Goal: Task Accomplishment & Management: Use online tool/utility

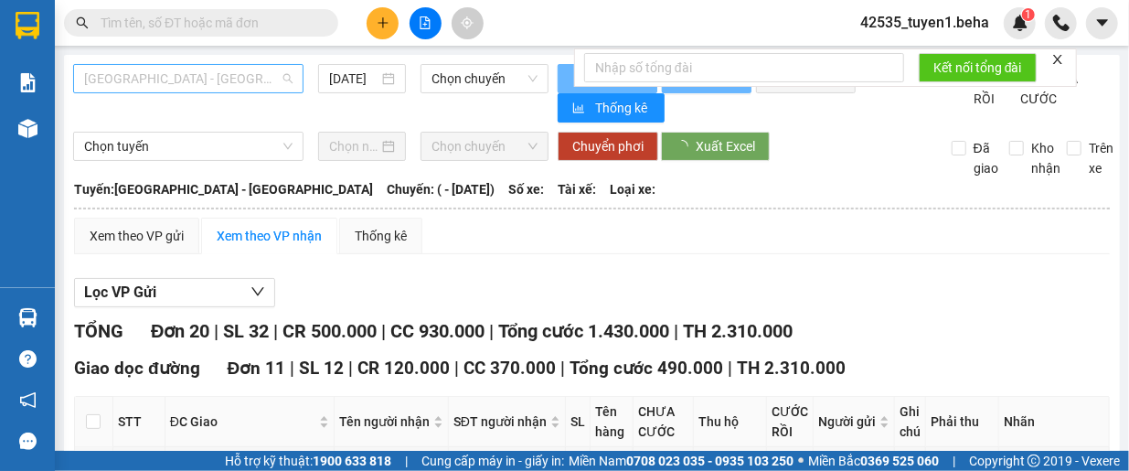
click at [215, 77] on span "[GEOGRAPHIC_DATA] - [GEOGRAPHIC_DATA]" at bounding box center [188, 78] width 208 height 27
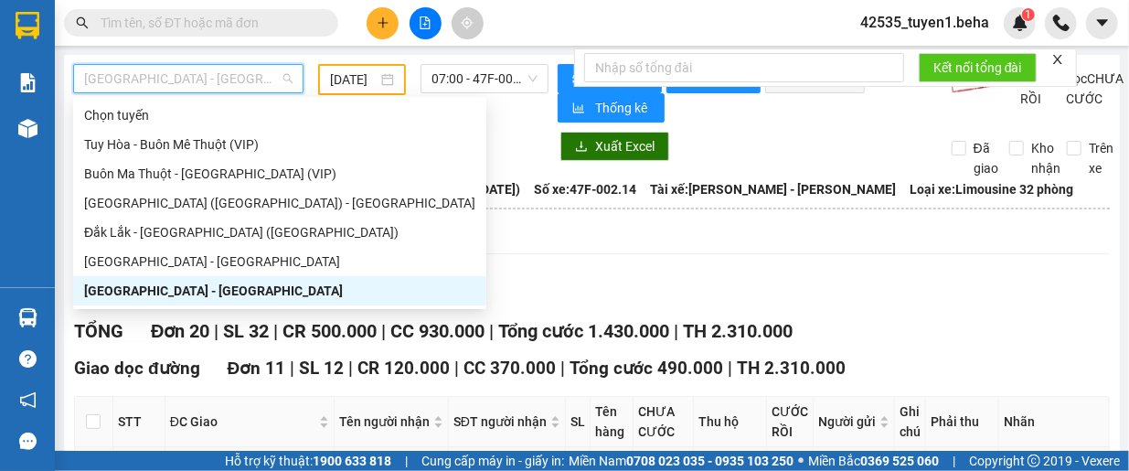
type input "[DATE]"
click at [373, 254] on div "Thống kê" at bounding box center [380, 236] width 83 height 37
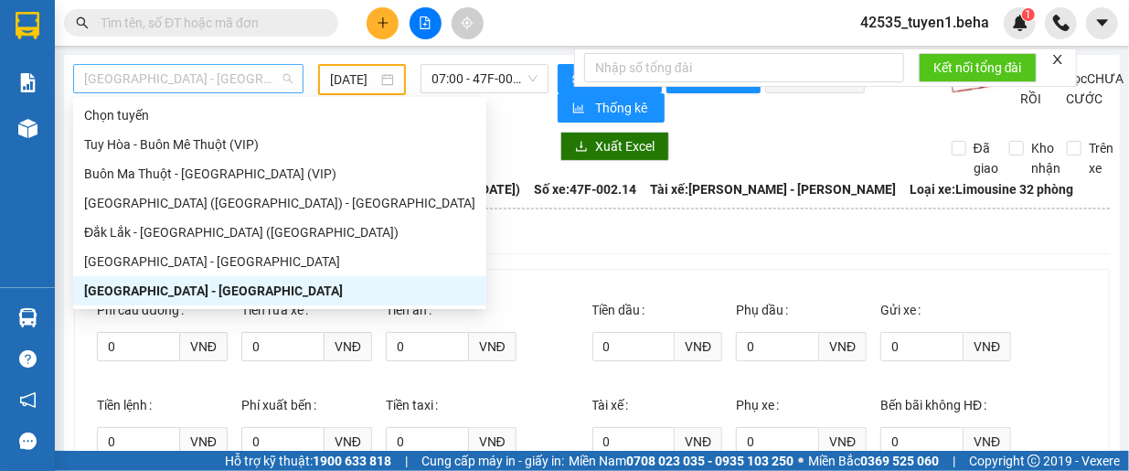
click at [179, 87] on span "[GEOGRAPHIC_DATA] - [GEOGRAPHIC_DATA]" at bounding box center [188, 78] width 208 height 27
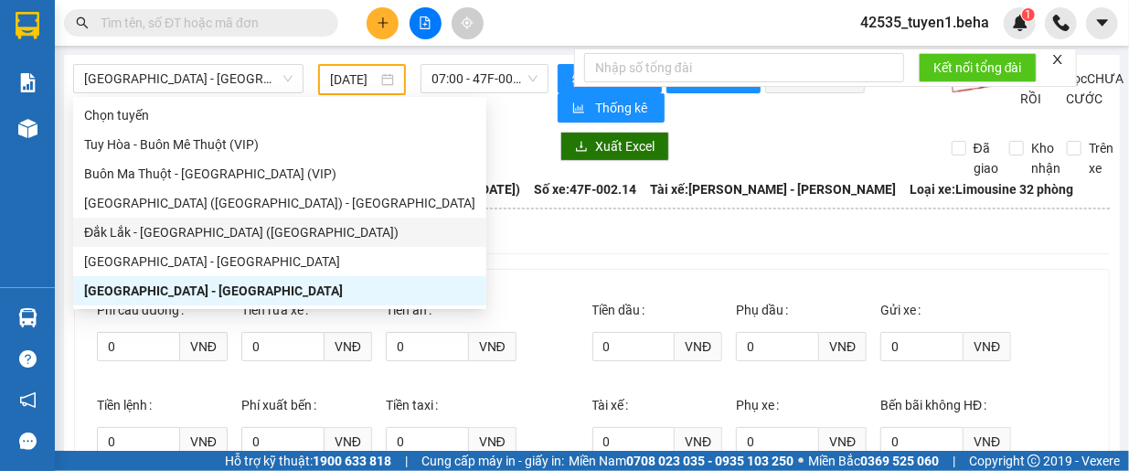
click at [384, 145] on div at bounding box center [310, 146] width 475 height 29
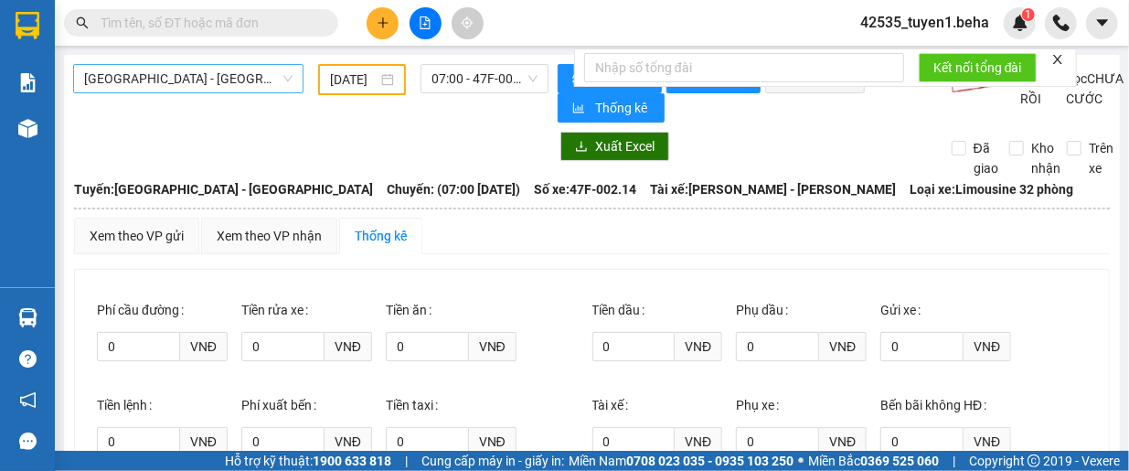
click at [197, 80] on span "[GEOGRAPHIC_DATA] - [GEOGRAPHIC_DATA]" at bounding box center [188, 78] width 208 height 27
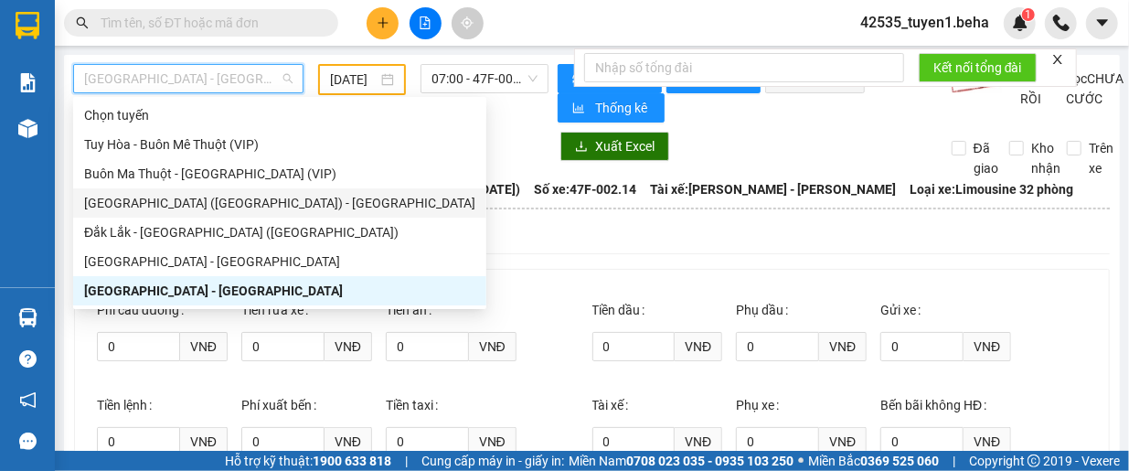
click at [128, 193] on div "[GEOGRAPHIC_DATA] ([GEOGRAPHIC_DATA]) - [GEOGRAPHIC_DATA]" at bounding box center [279, 203] width 391 height 20
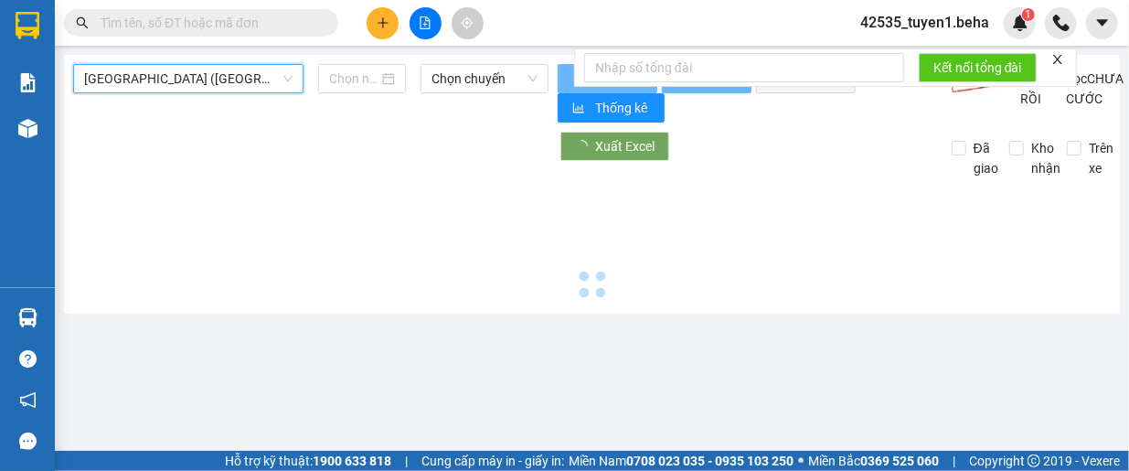
type input "[DATE]"
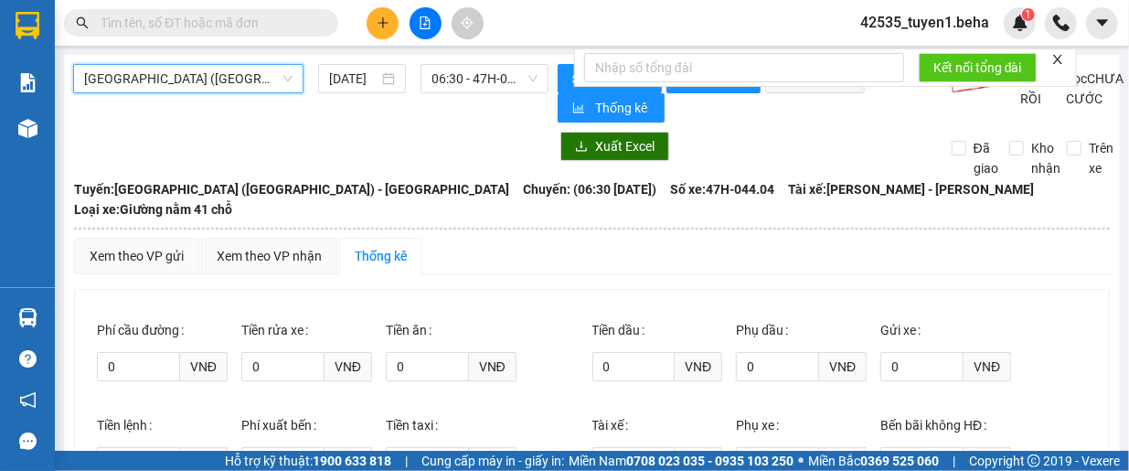
click at [175, 90] on span "[GEOGRAPHIC_DATA] ([GEOGRAPHIC_DATA]) - [GEOGRAPHIC_DATA]" at bounding box center [188, 78] width 208 height 27
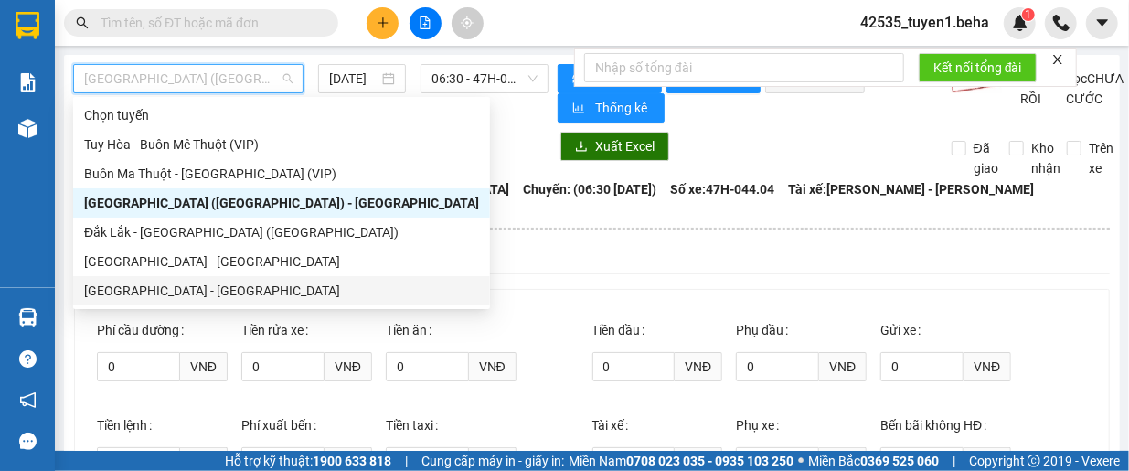
click at [117, 292] on div "[GEOGRAPHIC_DATA] - [GEOGRAPHIC_DATA]" at bounding box center [281, 291] width 395 height 20
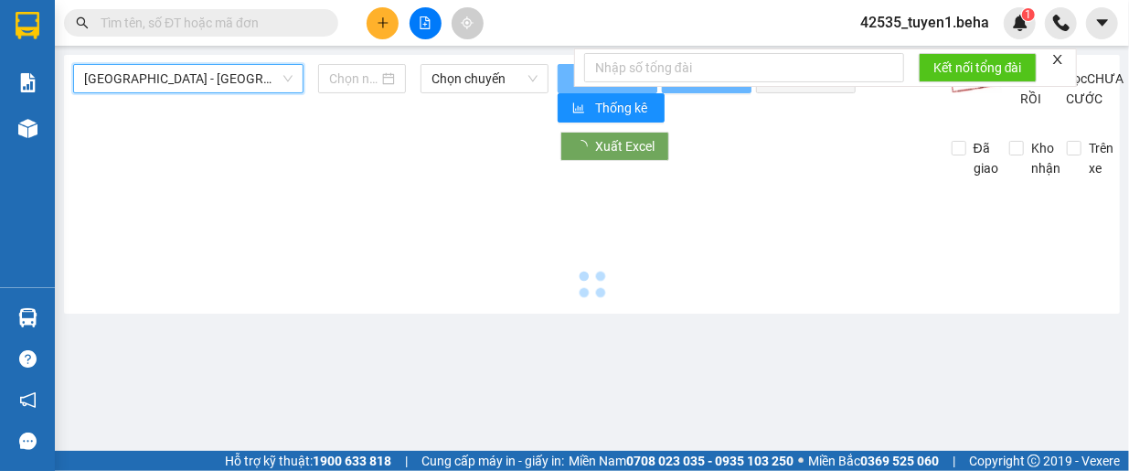
type input "[DATE]"
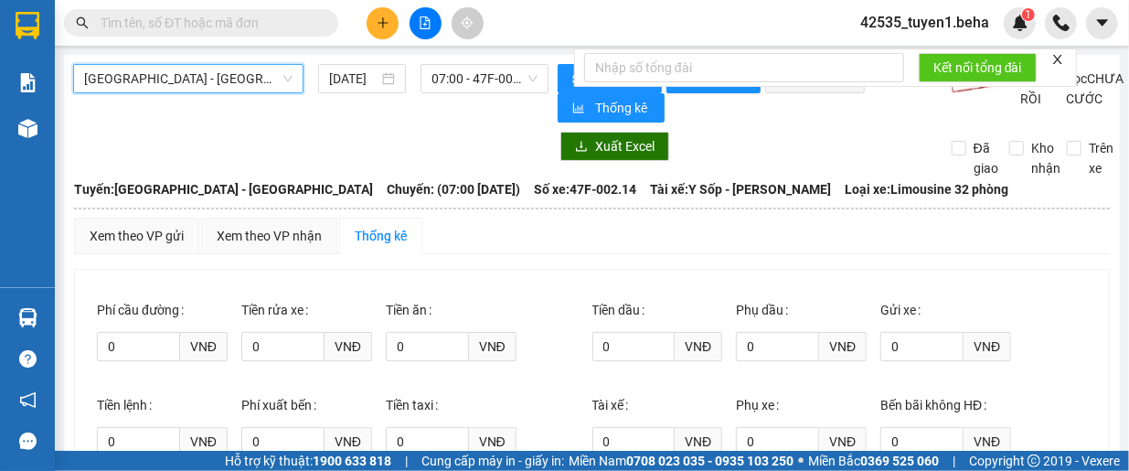
click at [1058, 57] on icon "close" at bounding box center [1057, 59] width 13 height 13
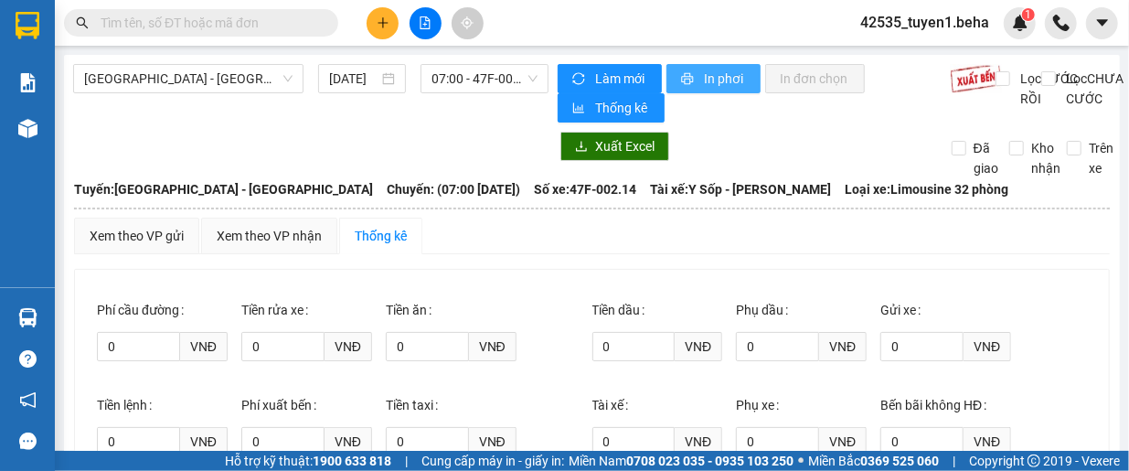
click at [682, 84] on icon "printer" at bounding box center [688, 79] width 12 height 12
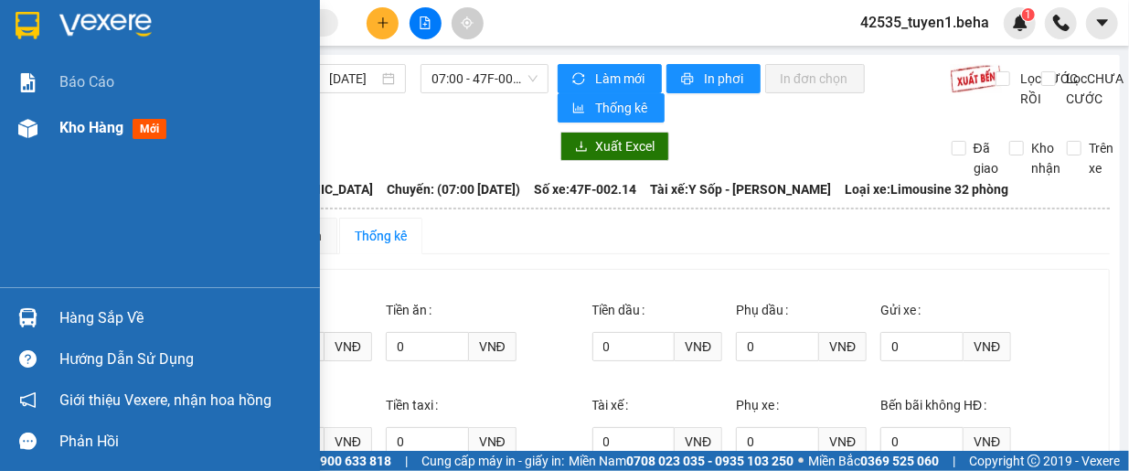
click at [98, 121] on span "Kho hàng" at bounding box center [91, 127] width 64 height 17
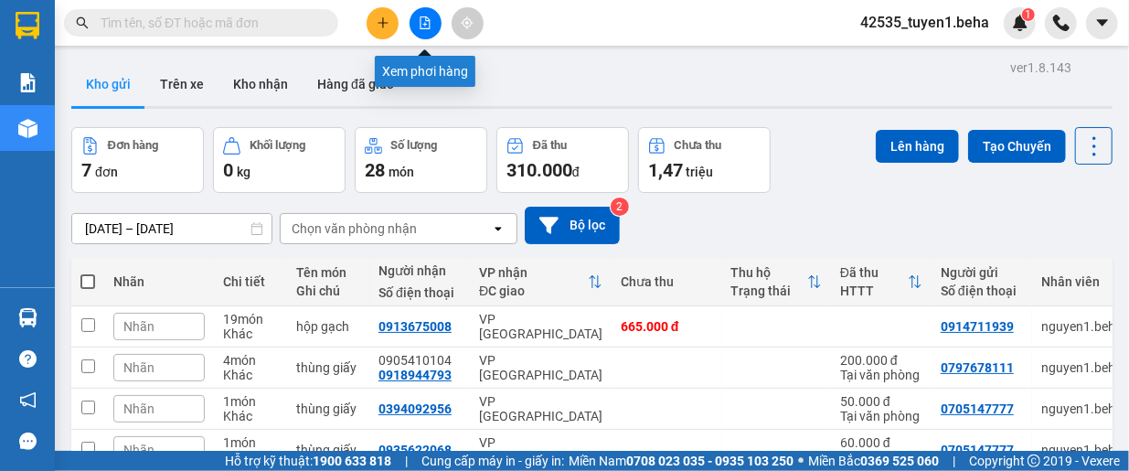
click at [427, 23] on icon "file-add" at bounding box center [425, 22] width 13 height 13
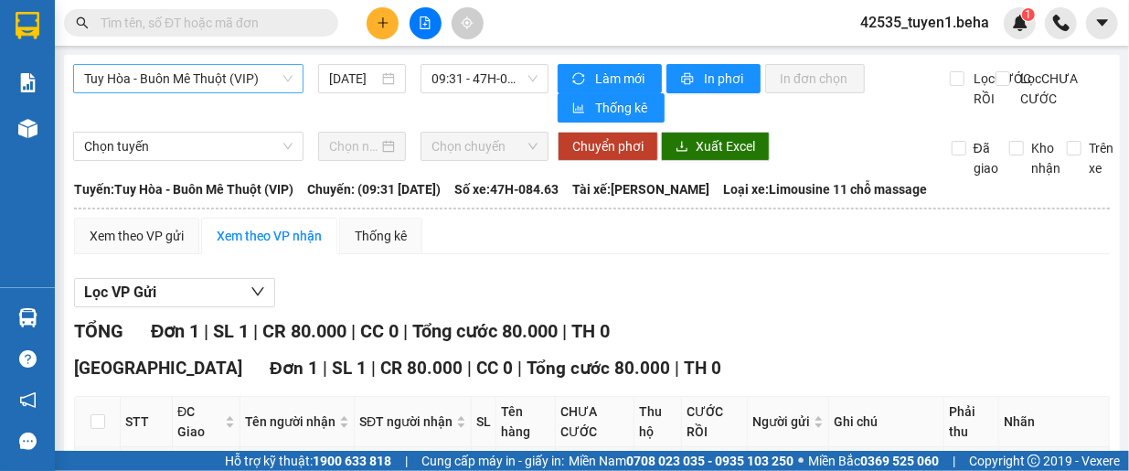
click at [186, 78] on span "Tuy Hòa - Buôn Mê Thuột (VIP)" at bounding box center [188, 78] width 208 height 27
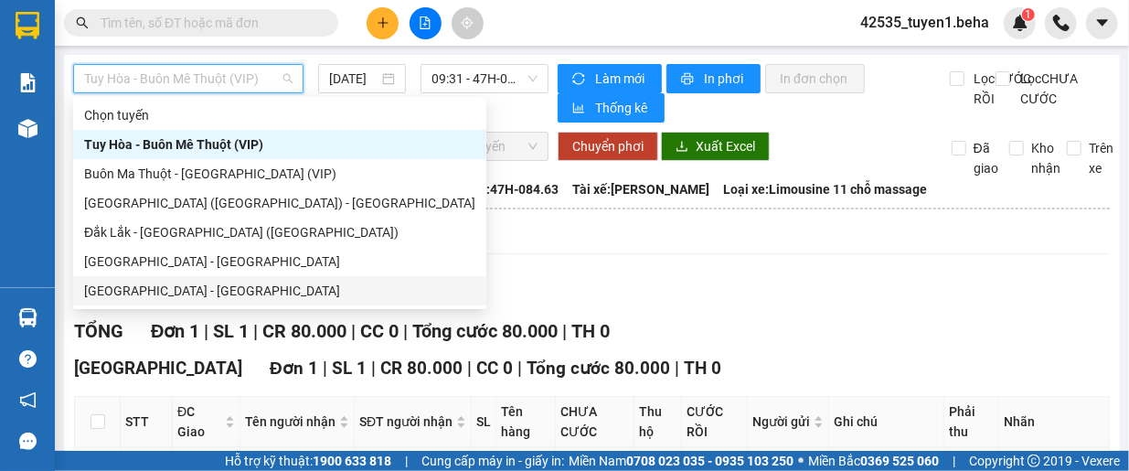
click at [128, 288] on div "[GEOGRAPHIC_DATA] - [GEOGRAPHIC_DATA]" at bounding box center [279, 291] width 391 height 20
type input "[DATE]"
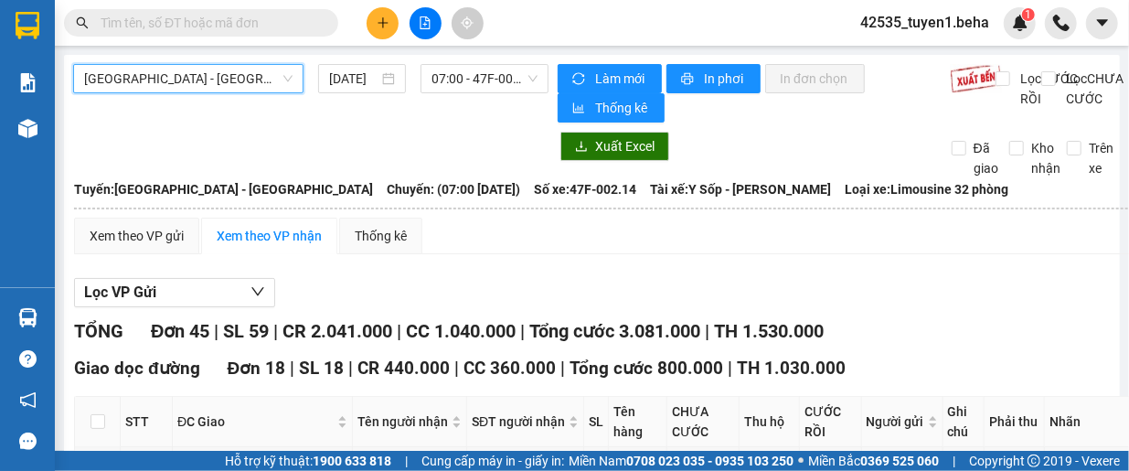
click at [258, 238] on div "Xem theo VP nhận" at bounding box center [269, 236] width 105 height 20
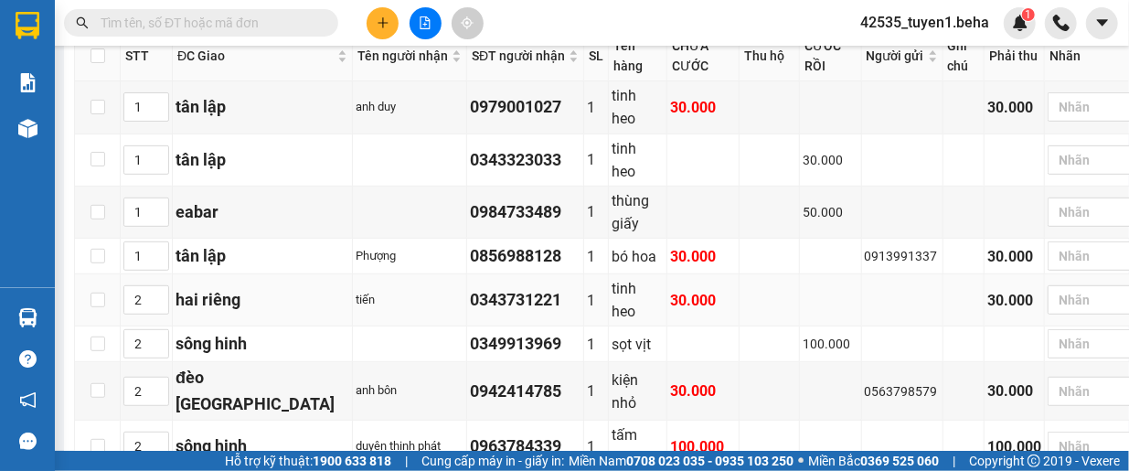
scroll to position [91, 0]
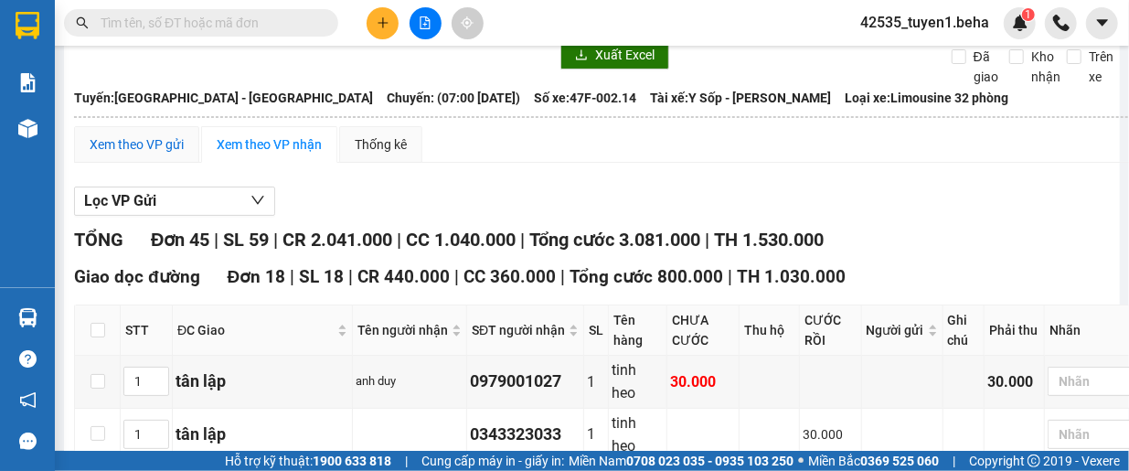
click at [121, 149] on div "Xem theo VP gửi" at bounding box center [137, 144] width 94 height 20
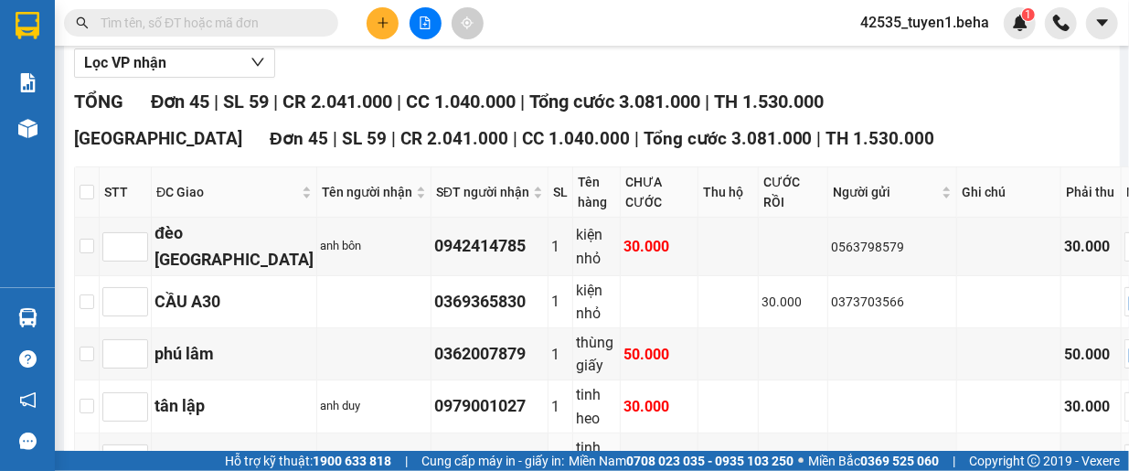
scroll to position [228, 0]
drag, startPoint x: 95, startPoint y: 268, endPoint x: 112, endPoint y: 260, distance: 18.0
click at [93, 254] on input "checkbox" at bounding box center [87, 246] width 15 height 15
checkbox input "true"
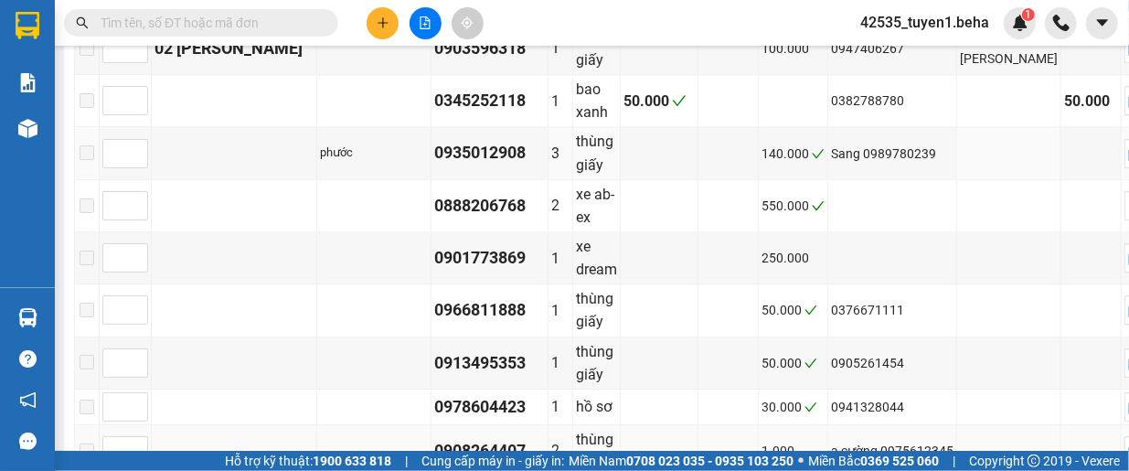
scroll to position [2422, 0]
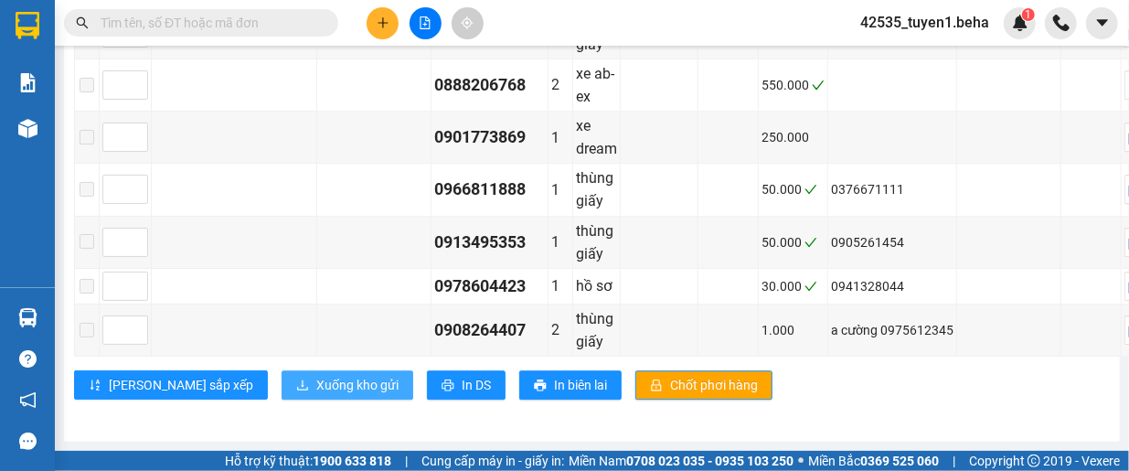
drag, startPoint x: 281, startPoint y: 381, endPoint x: 283, endPoint y: 370, distance: 11.3
click at [316, 379] on span "Xuống kho gửi" at bounding box center [357, 385] width 82 height 20
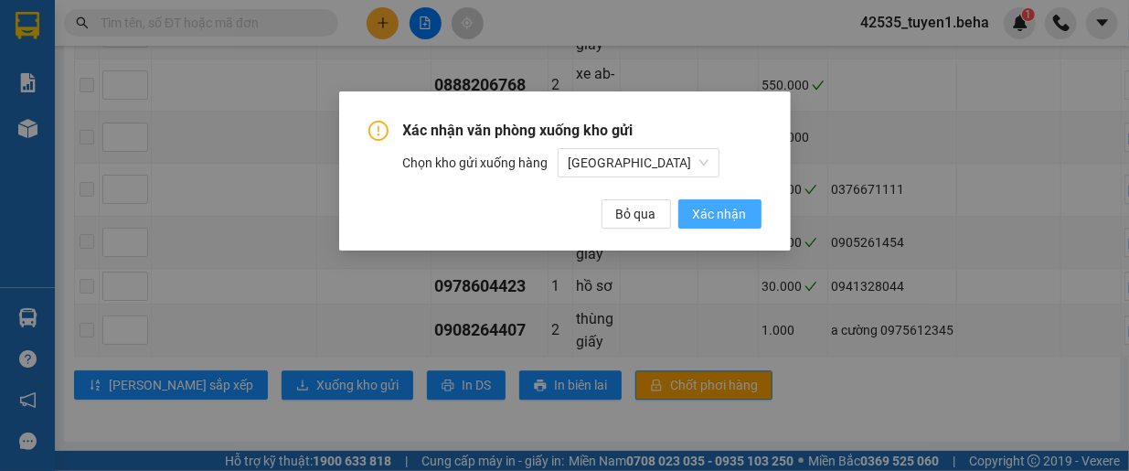
click at [715, 216] on span "Xác nhận" at bounding box center [720, 214] width 54 height 20
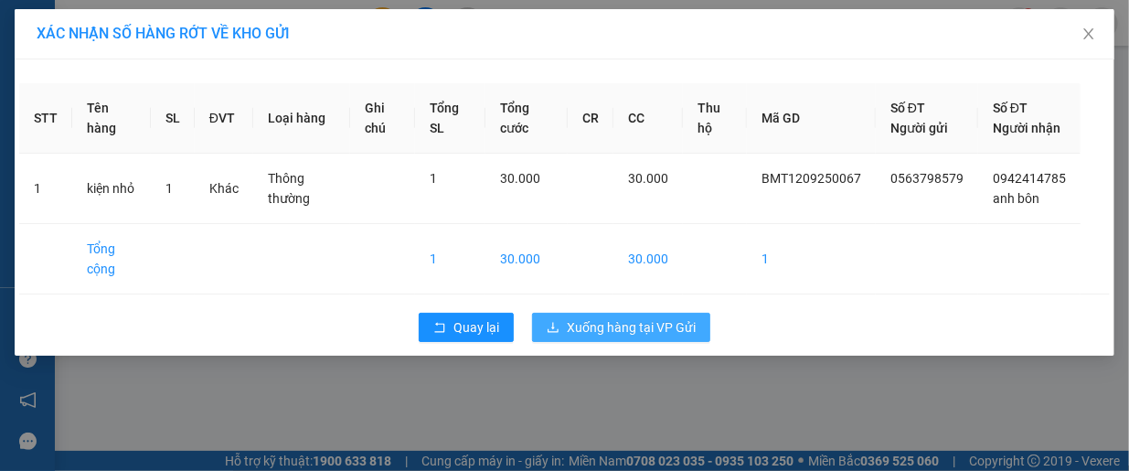
click at [631, 337] on span "Xuống hàng tại VP Gửi" at bounding box center [631, 327] width 129 height 20
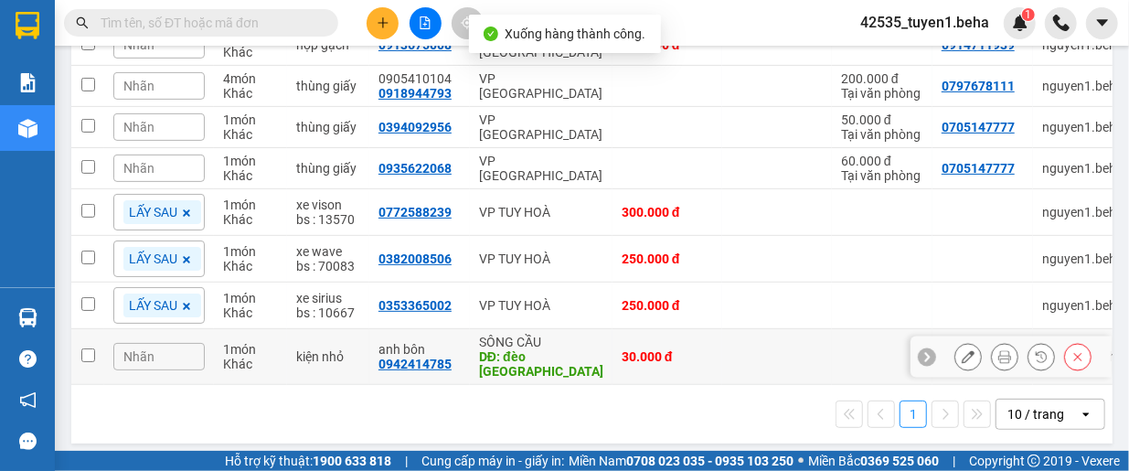
scroll to position [282, 0]
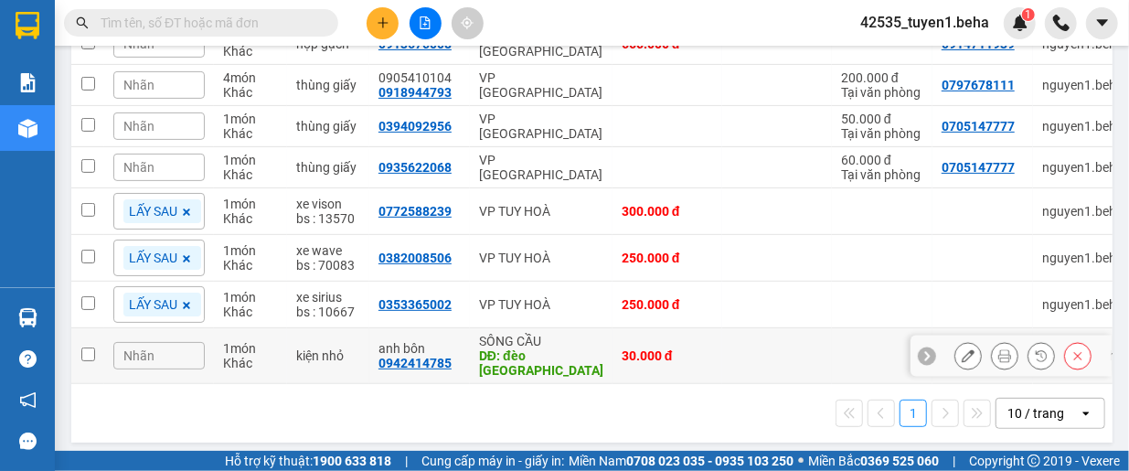
click at [86, 347] on input "checkbox" at bounding box center [88, 354] width 14 height 14
checkbox input "true"
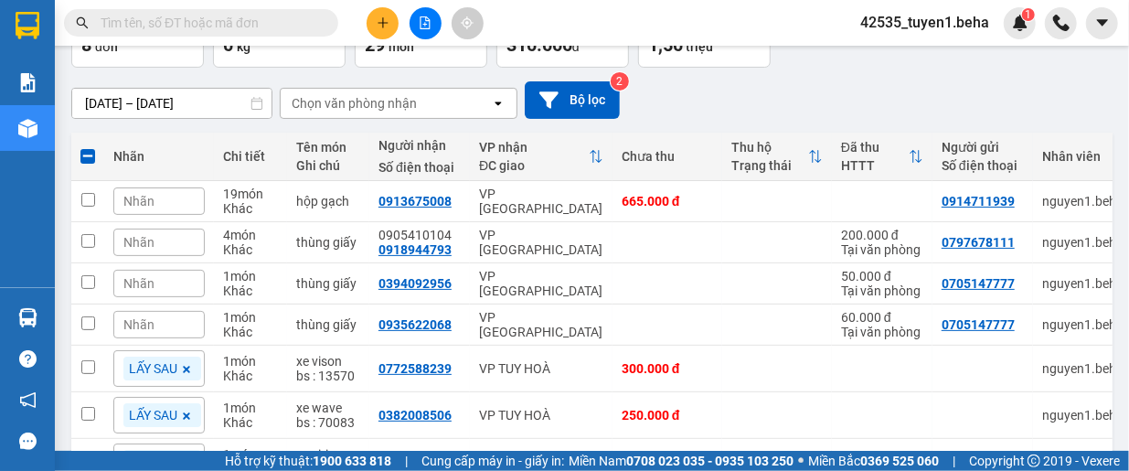
scroll to position [100, 0]
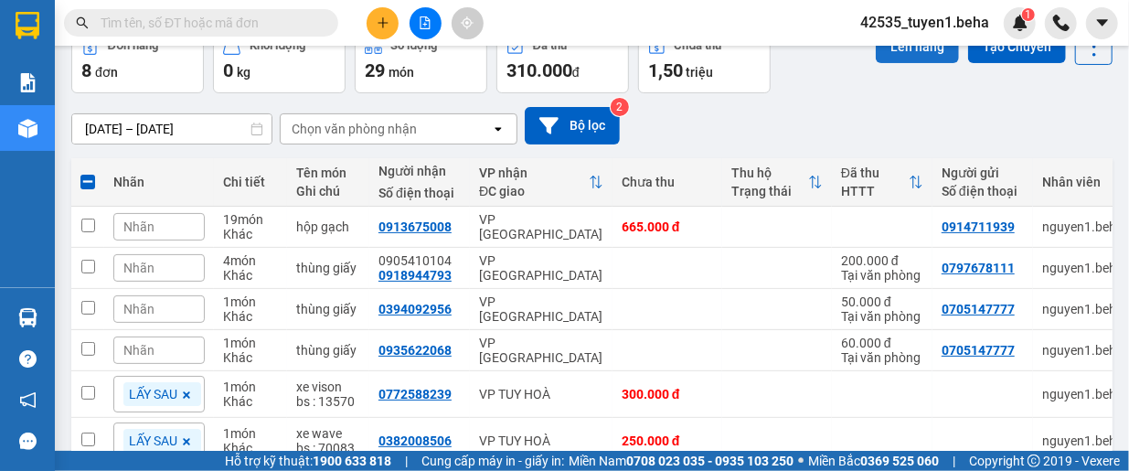
click at [920, 54] on button "Lên hàng" at bounding box center [917, 46] width 83 height 33
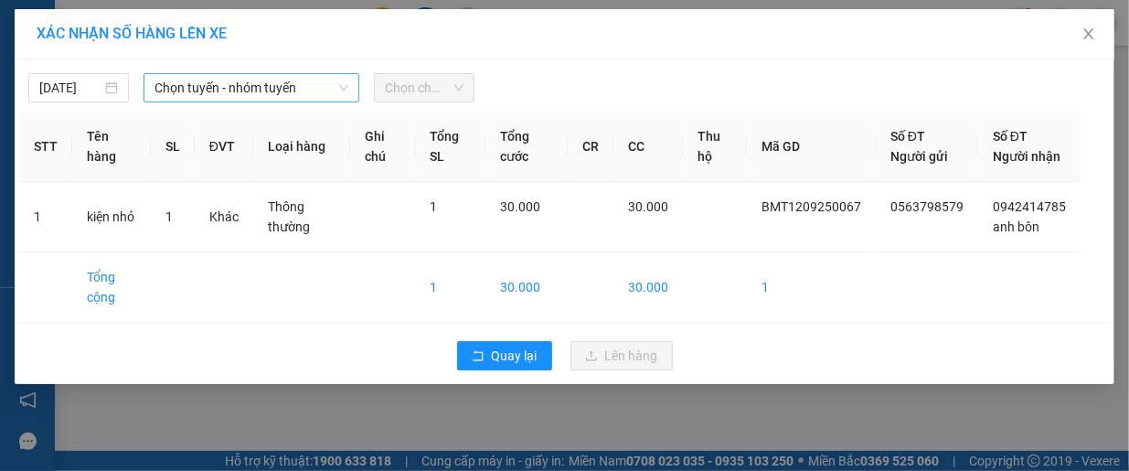
click at [313, 91] on span "Chọn tuyến - nhóm tuyến" at bounding box center [251, 87] width 194 height 27
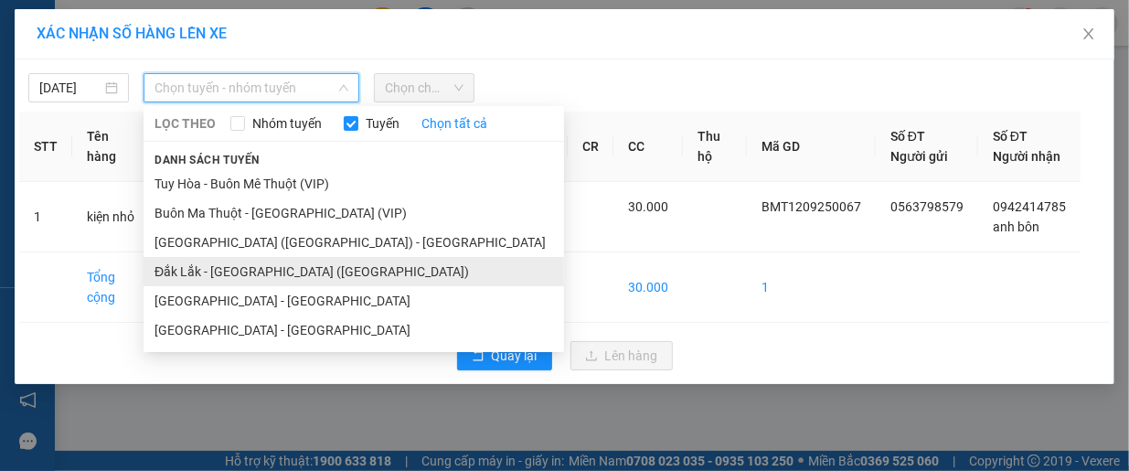
click at [259, 268] on li "Đắk Lắk - [GEOGRAPHIC_DATA] ([GEOGRAPHIC_DATA])" at bounding box center [353, 271] width 420 height 29
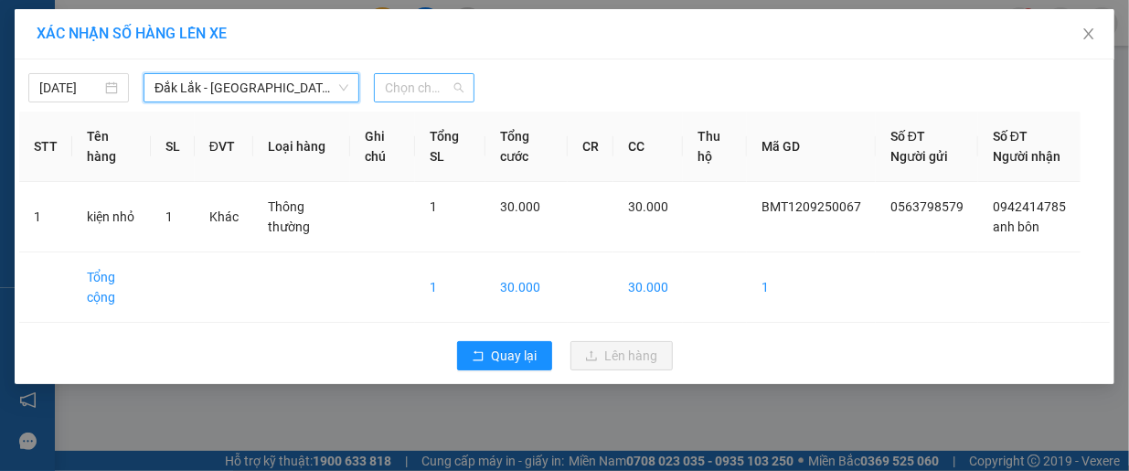
click at [424, 96] on span "Chọn chuyến" at bounding box center [424, 87] width 79 height 27
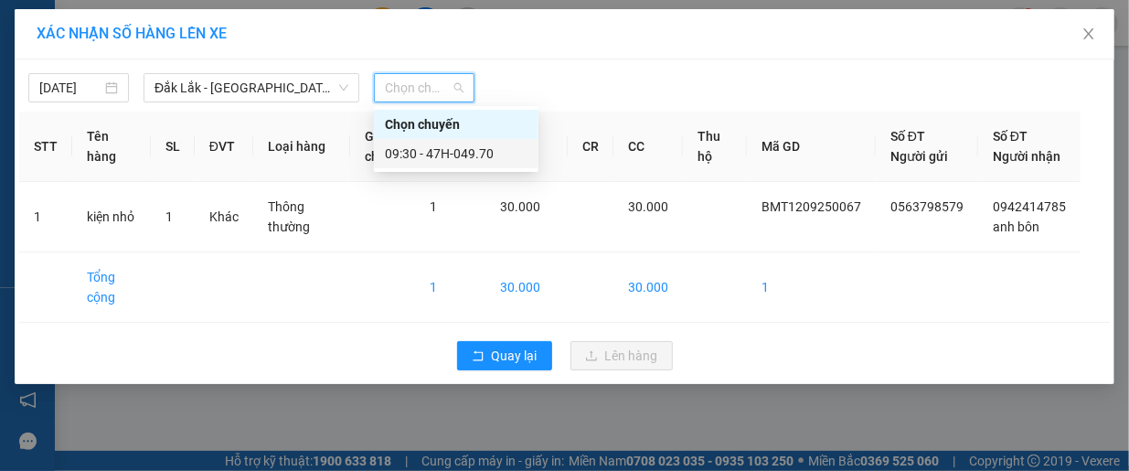
click at [450, 148] on div "09:30 - 47H-049.70" at bounding box center [456, 153] width 143 height 20
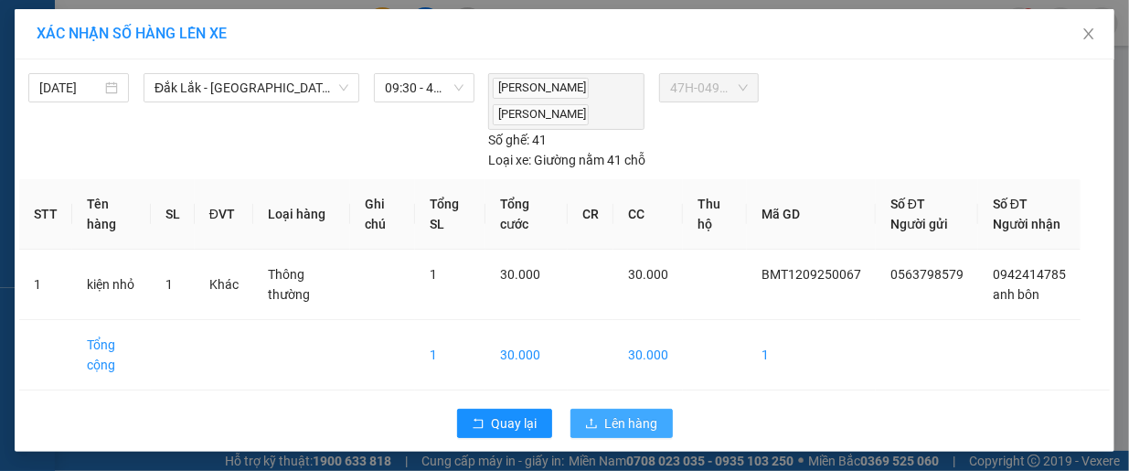
click at [622, 413] on span "Lên hàng" at bounding box center [631, 423] width 53 height 20
